Goal: Find specific page/section: Find specific page/section

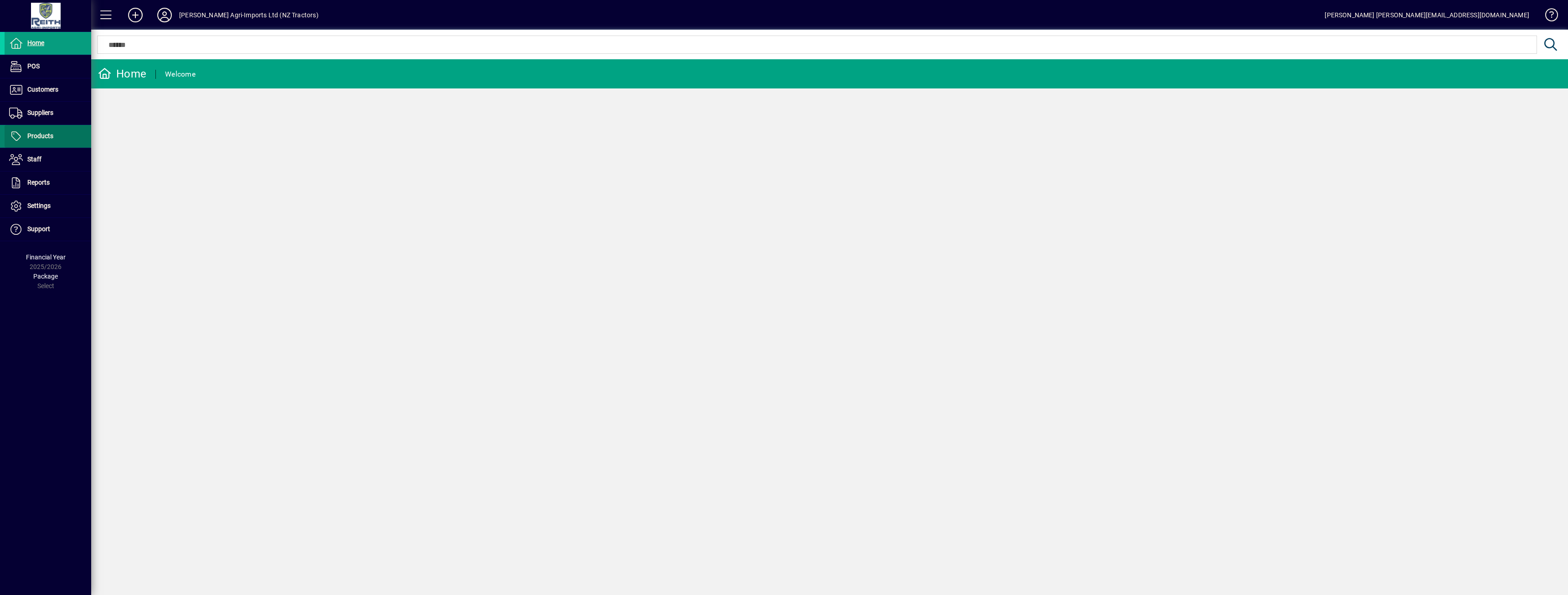
click at [33, 135] on span "Products" at bounding box center [40, 136] width 26 height 7
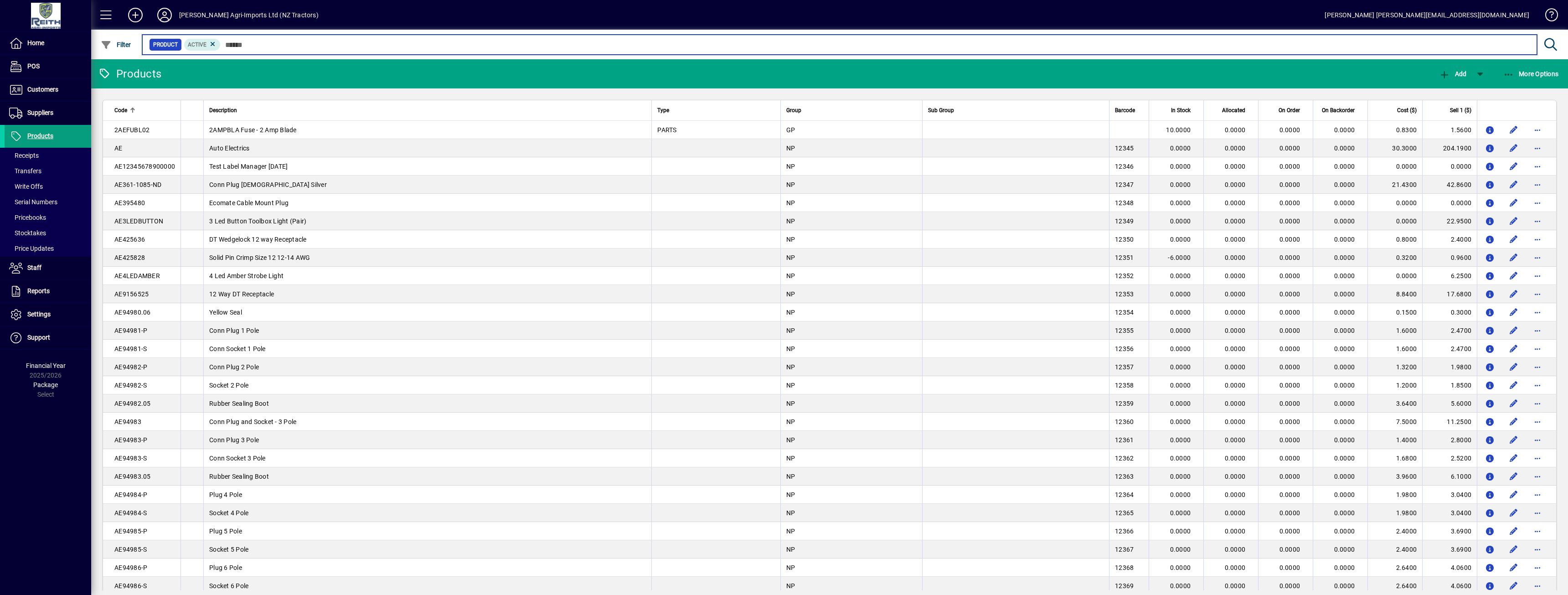
click at [259, 44] on input "text" at bounding box center [875, 44] width 1309 height 13
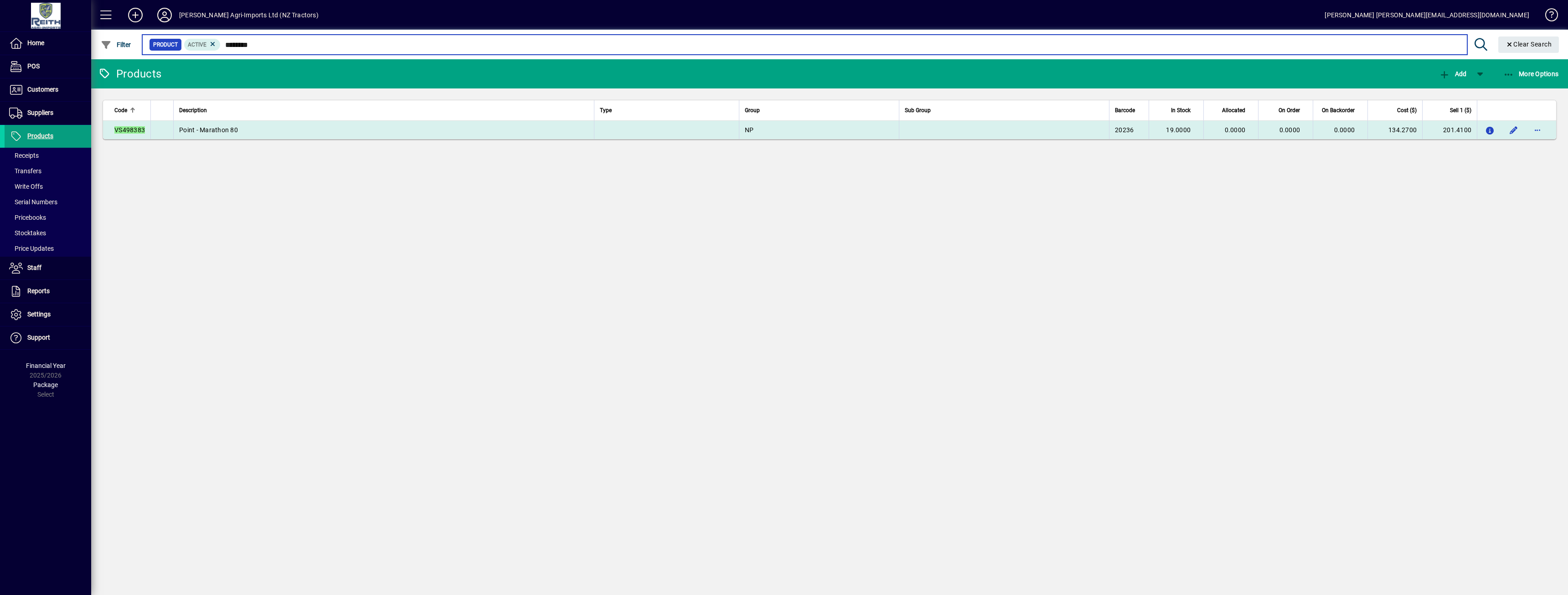
type input "********"
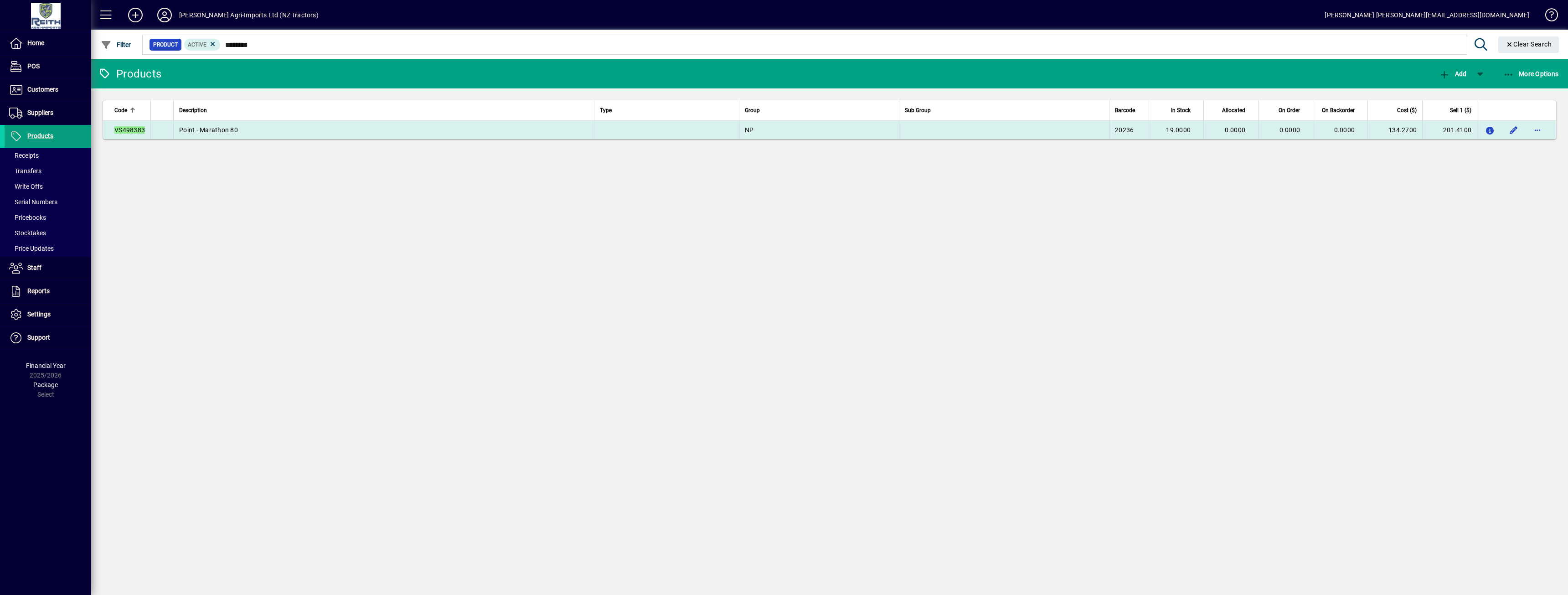
click at [242, 135] on td "Point - Marathon 80" at bounding box center [383, 130] width 421 height 18
